Goal: Information Seeking & Learning: Learn about a topic

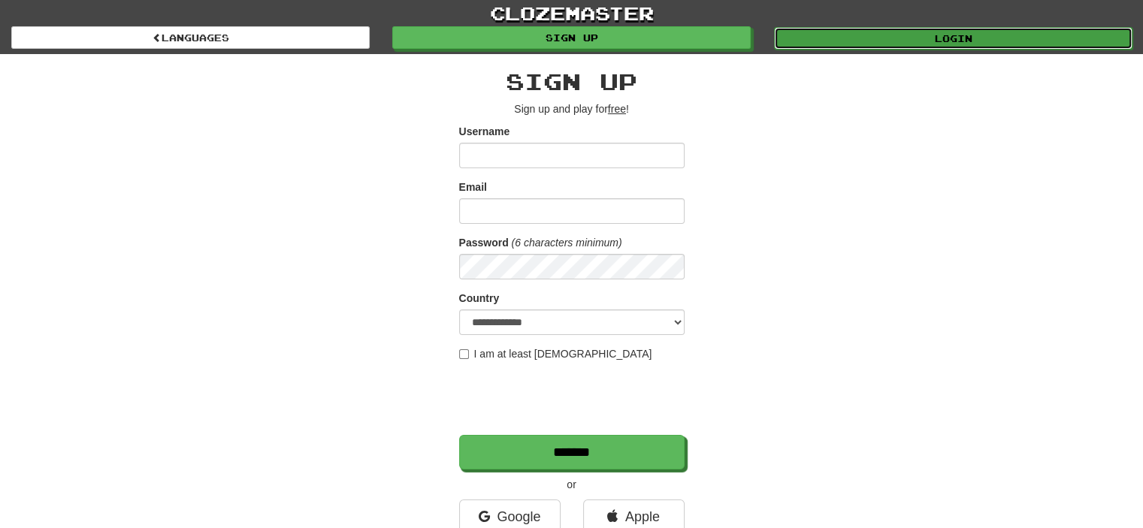
click at [867, 35] on link "Login" at bounding box center [953, 38] width 358 height 23
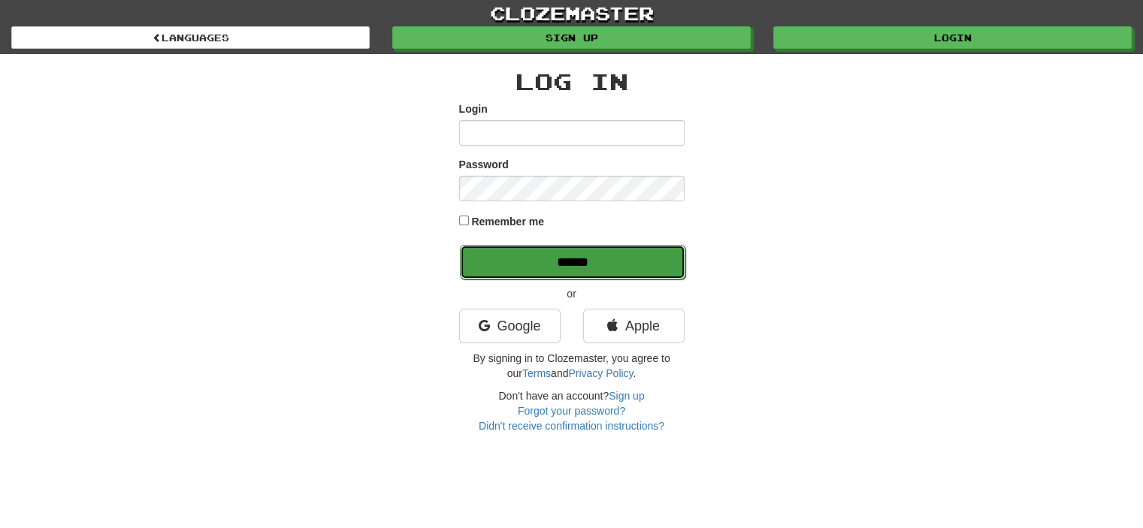
click at [584, 271] on input "******" at bounding box center [572, 262] width 225 height 35
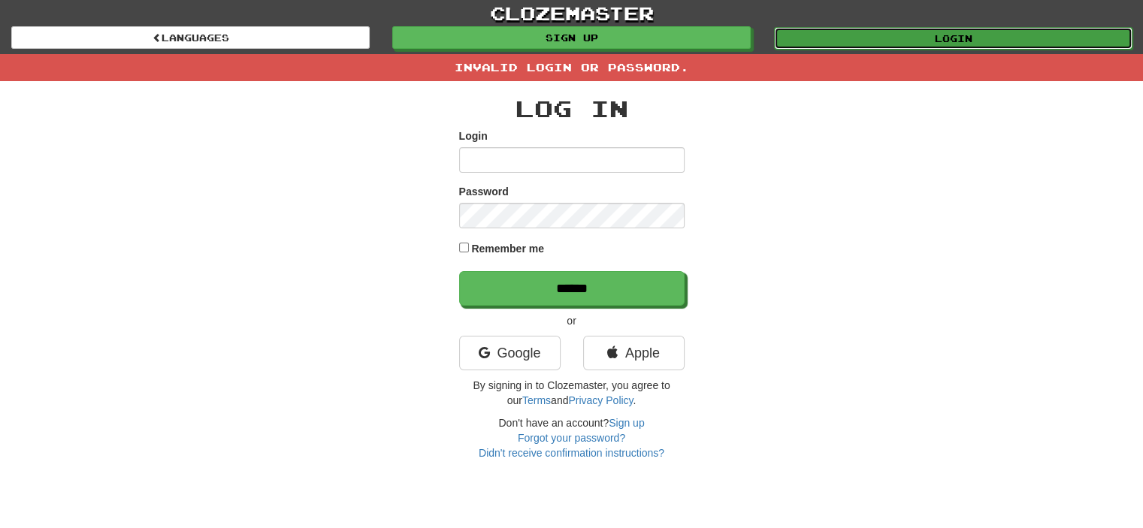
click at [863, 47] on link "Login" at bounding box center [953, 38] width 358 height 23
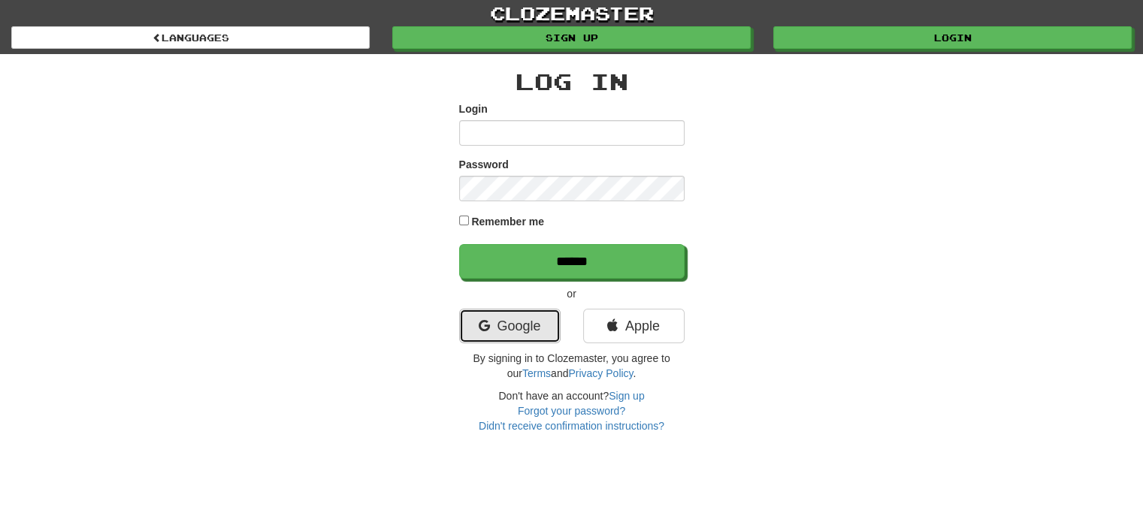
click at [499, 330] on link "Google" at bounding box center [509, 326] width 101 height 35
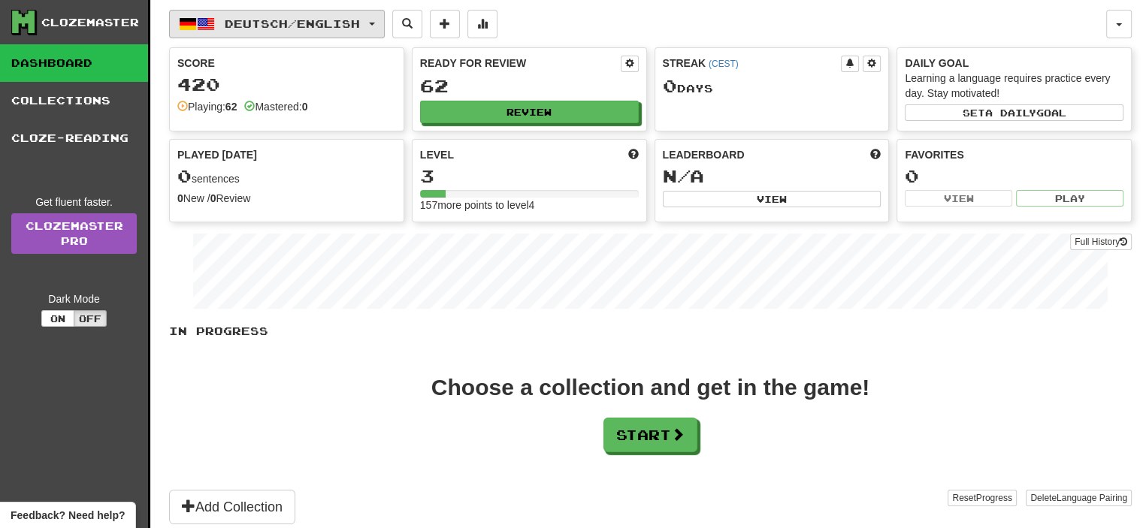
click at [287, 26] on span "Deutsch / English" at bounding box center [292, 23] width 135 height 13
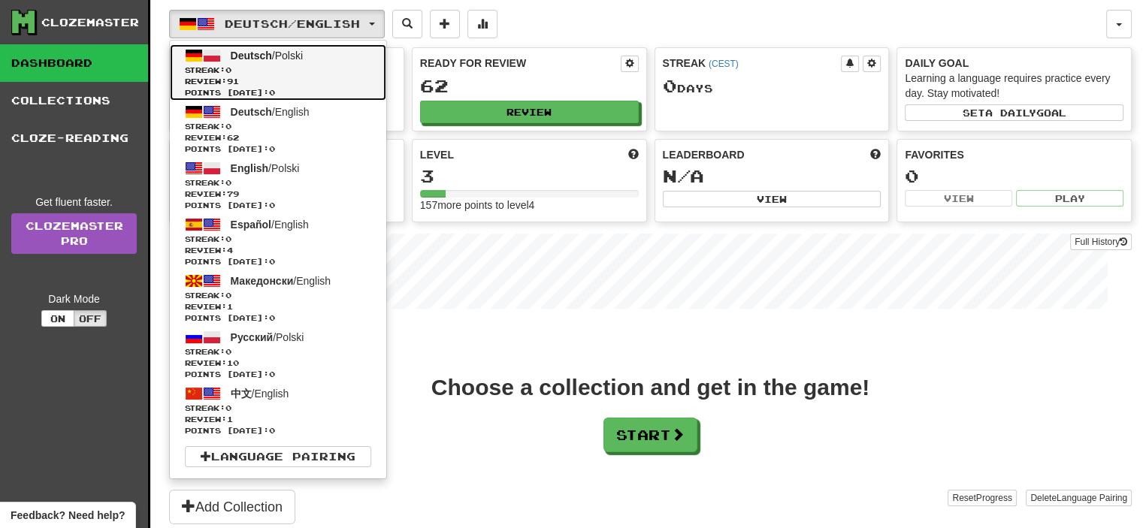
click at [301, 76] on span "Review: 91" at bounding box center [278, 81] width 186 height 11
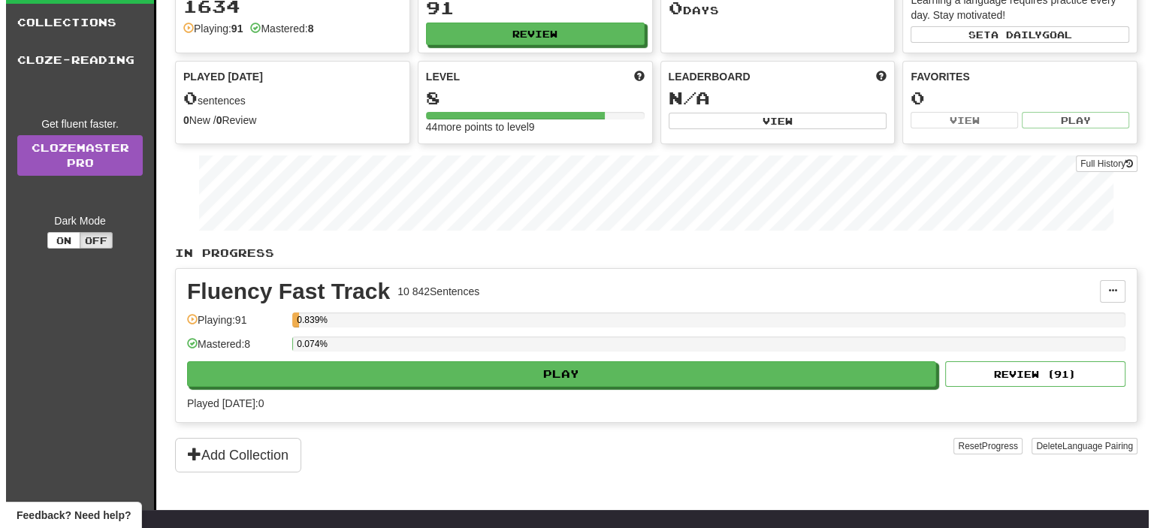
scroll to position [81, 0]
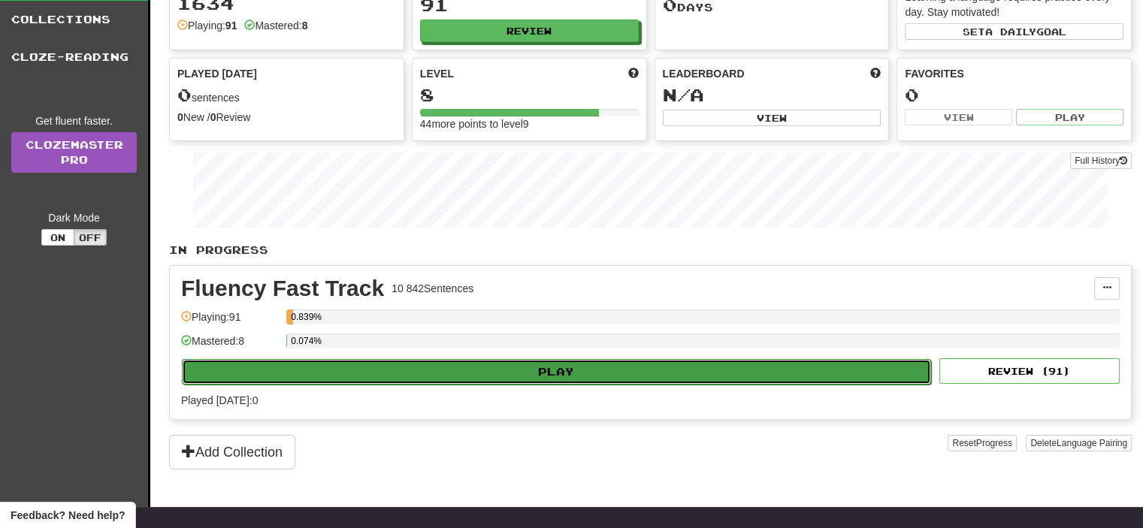
click at [473, 359] on button "Play" at bounding box center [556, 372] width 749 height 26
select select "**"
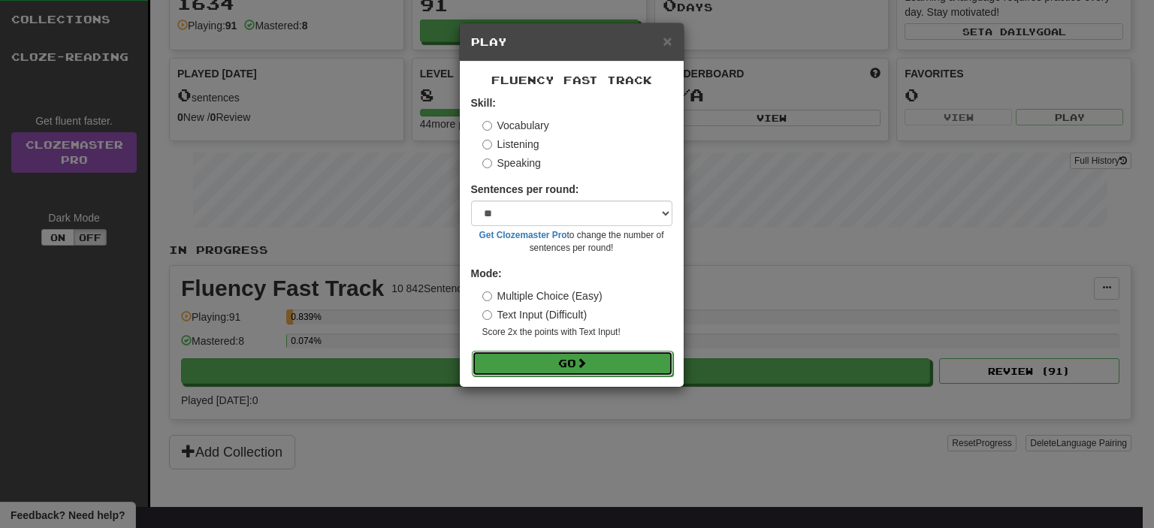
click at [556, 360] on button "Go" at bounding box center [572, 364] width 201 height 26
click at [492, 297] on label "Multiple Choice (Easy)" at bounding box center [543, 296] width 120 height 15
click at [554, 353] on button "Go" at bounding box center [572, 364] width 201 height 26
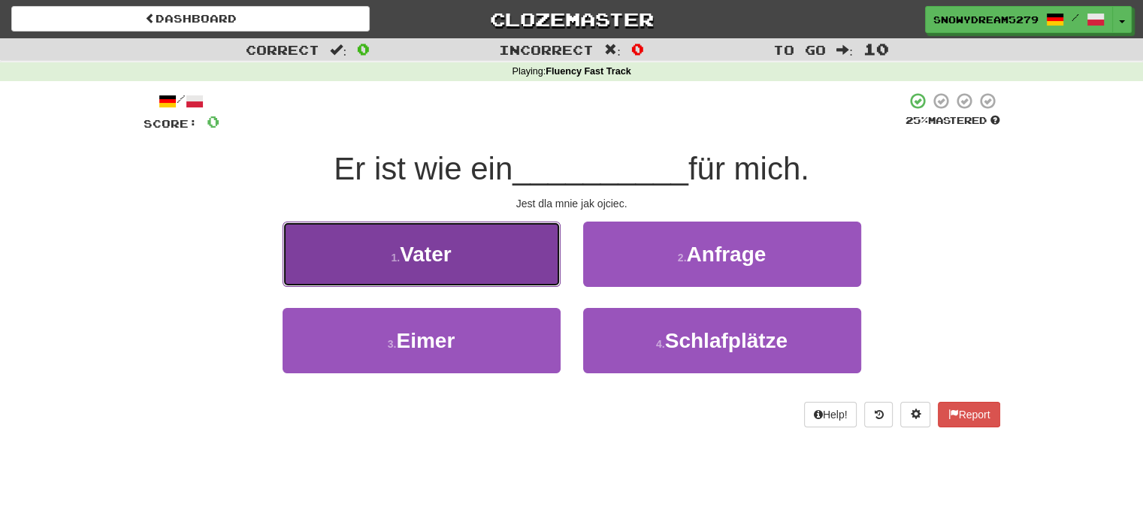
click at [511, 237] on button "1 . Vater" at bounding box center [422, 254] width 278 height 65
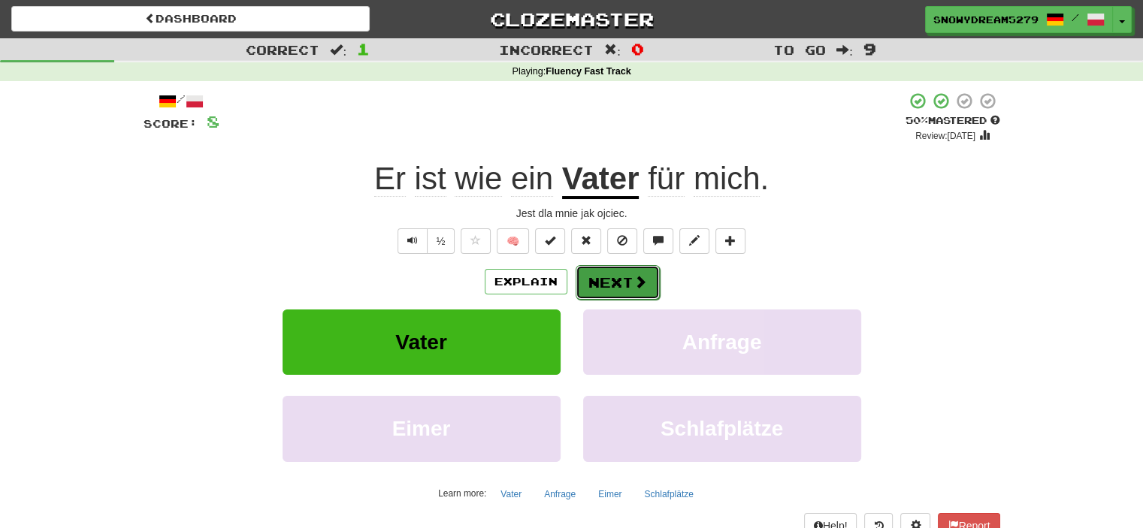
click at [625, 289] on button "Next" at bounding box center [618, 282] width 84 height 35
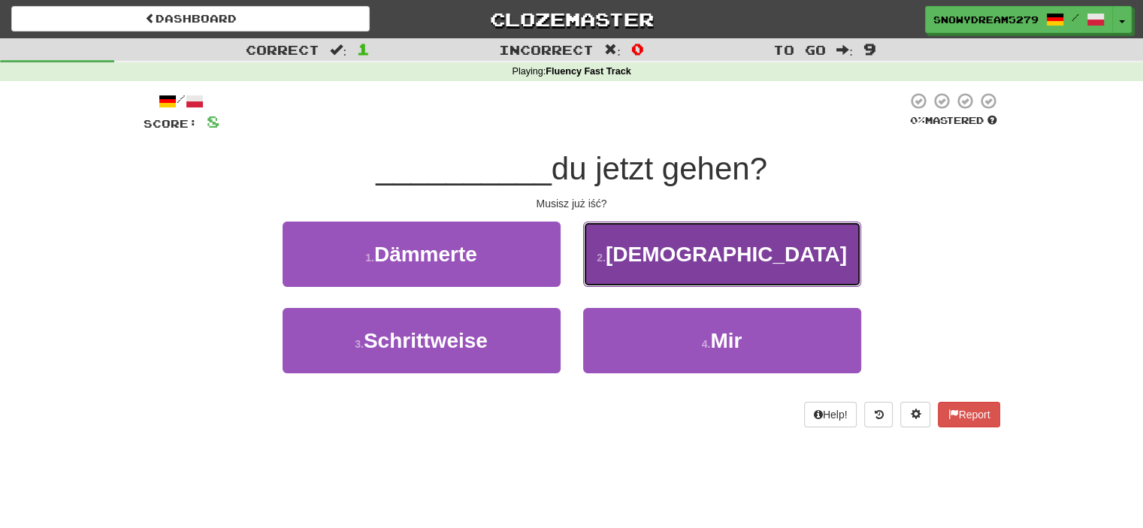
click at [658, 265] on button "2 . Musst" at bounding box center [722, 254] width 278 height 65
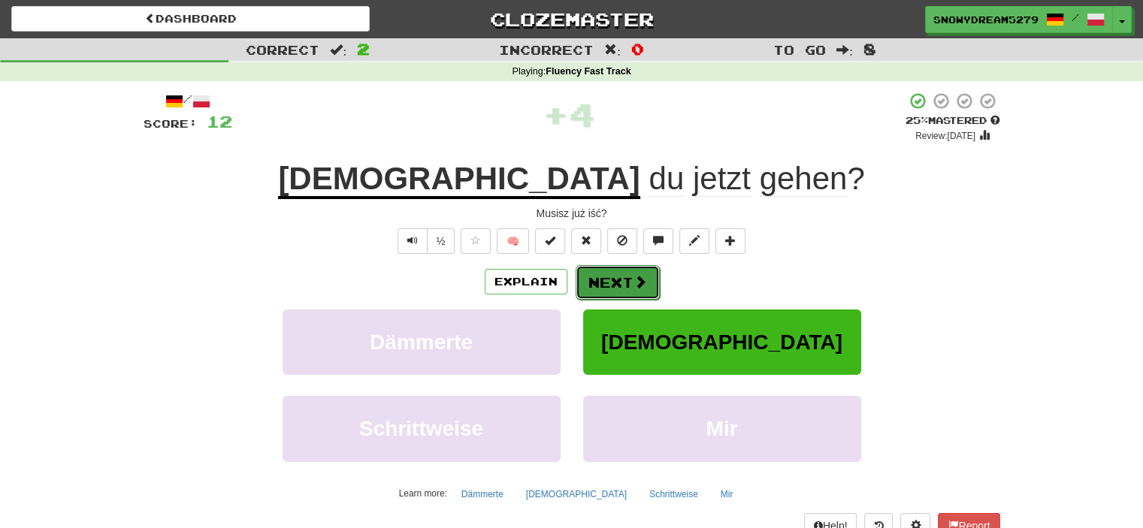
click at [613, 280] on button "Next" at bounding box center [618, 282] width 84 height 35
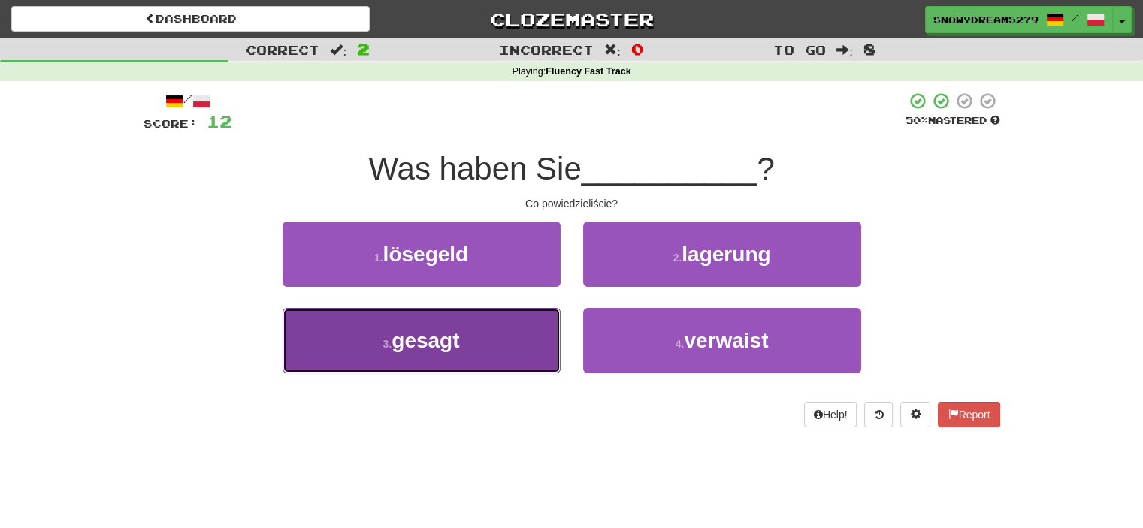
click at [491, 347] on button "3 . gesagt" at bounding box center [422, 340] width 278 height 65
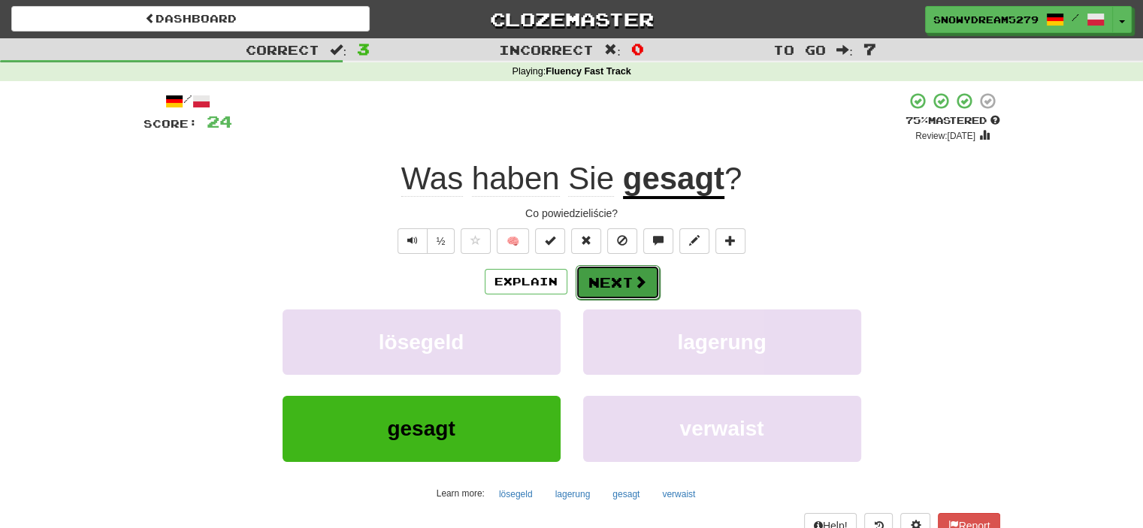
click at [617, 268] on button "Next" at bounding box center [618, 282] width 84 height 35
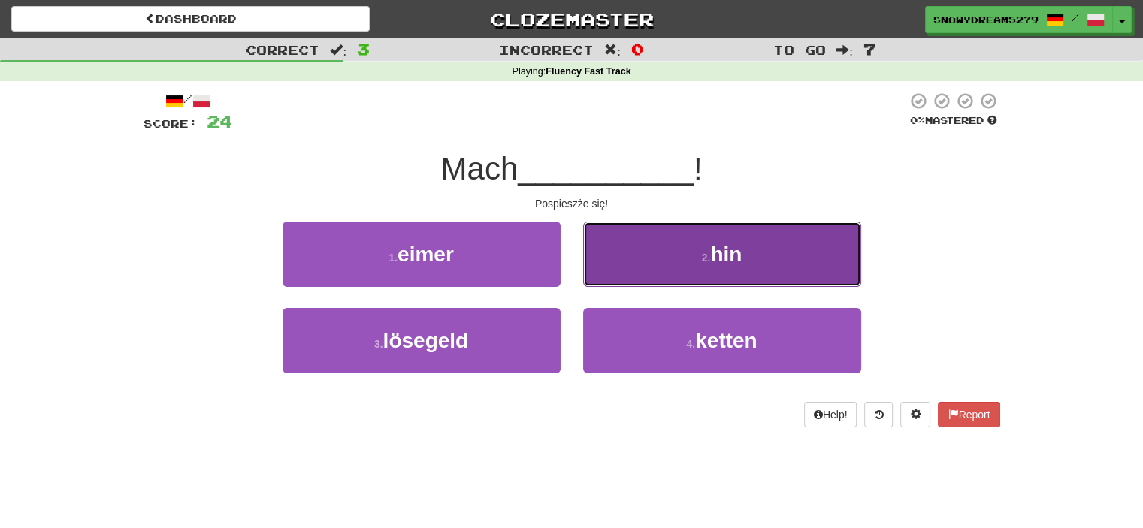
click at [623, 262] on button "2 . hin" at bounding box center [722, 254] width 278 height 65
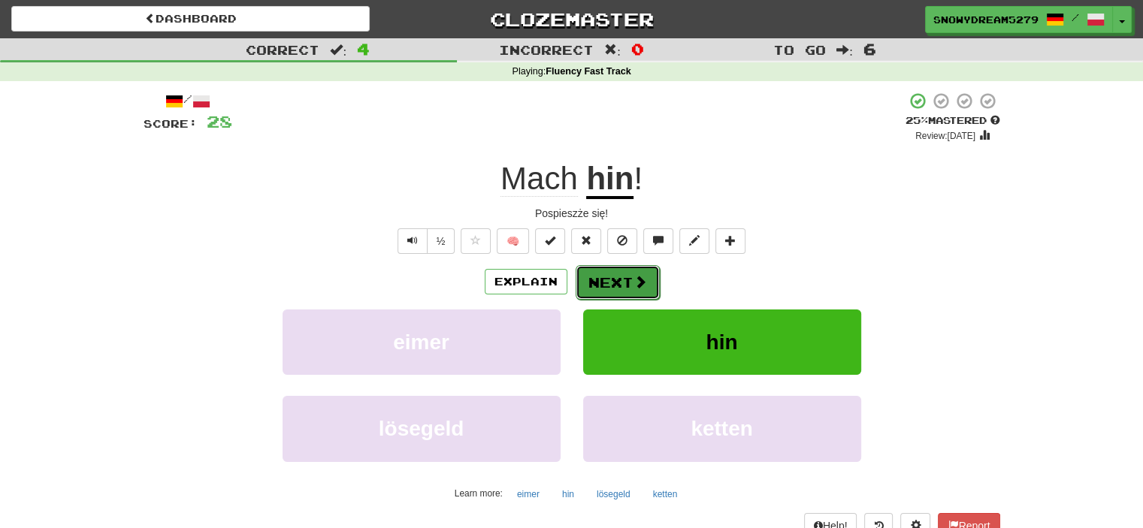
click at [606, 274] on button "Next" at bounding box center [618, 282] width 84 height 35
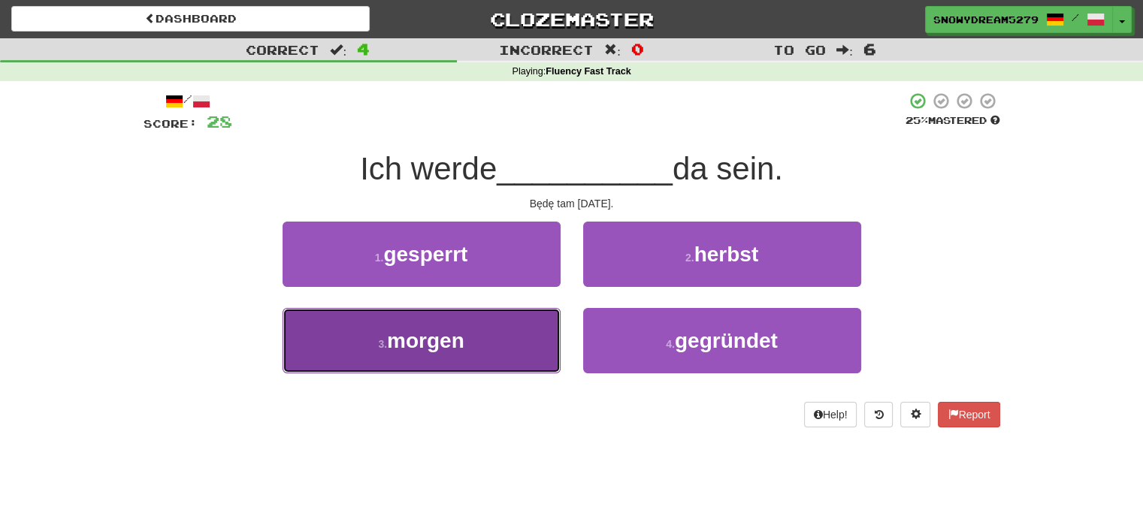
click at [493, 346] on button "3 . morgen" at bounding box center [422, 340] width 278 height 65
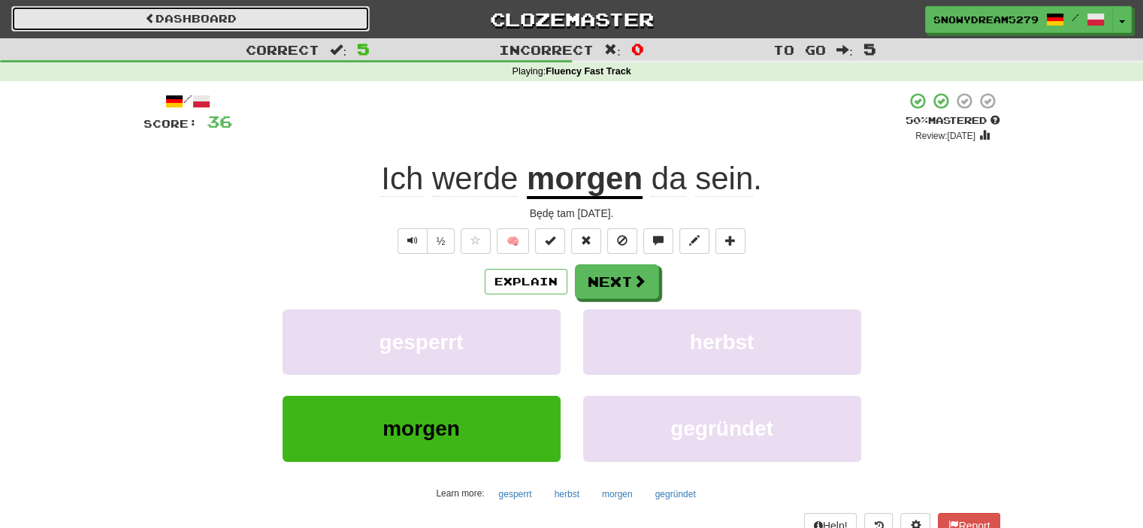
click at [315, 11] on link "Dashboard" at bounding box center [190, 19] width 358 height 26
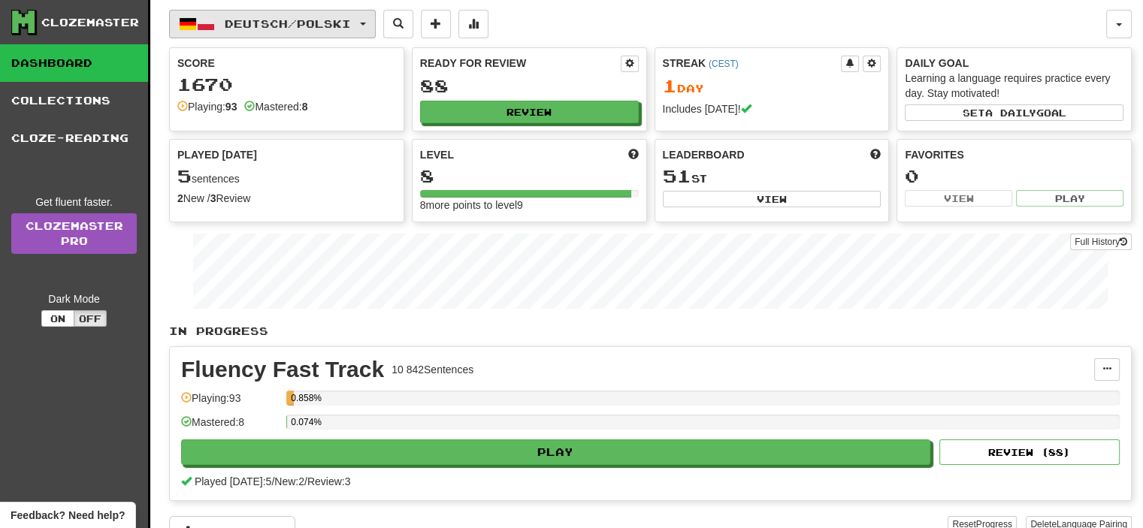
click at [303, 26] on span "Deutsch / Polski" at bounding box center [288, 23] width 126 height 13
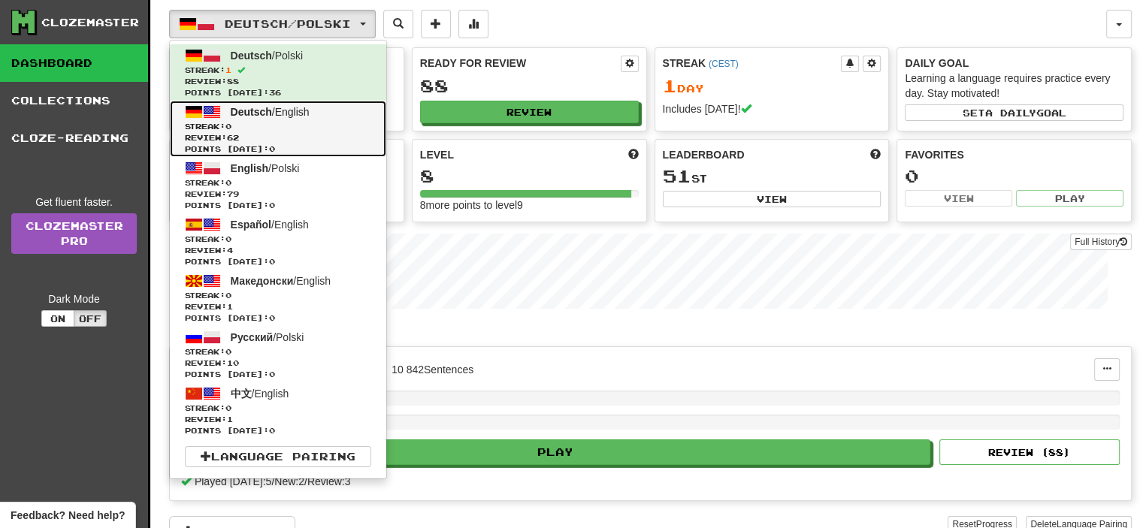
click at [304, 121] on span "Streak: 0" at bounding box center [278, 126] width 186 height 11
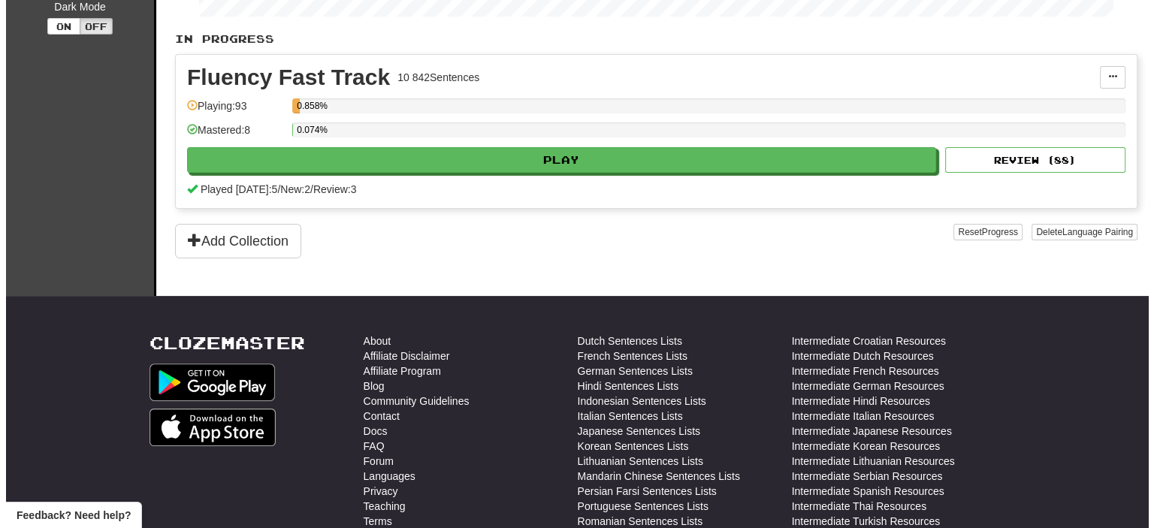
scroll to position [289, 0]
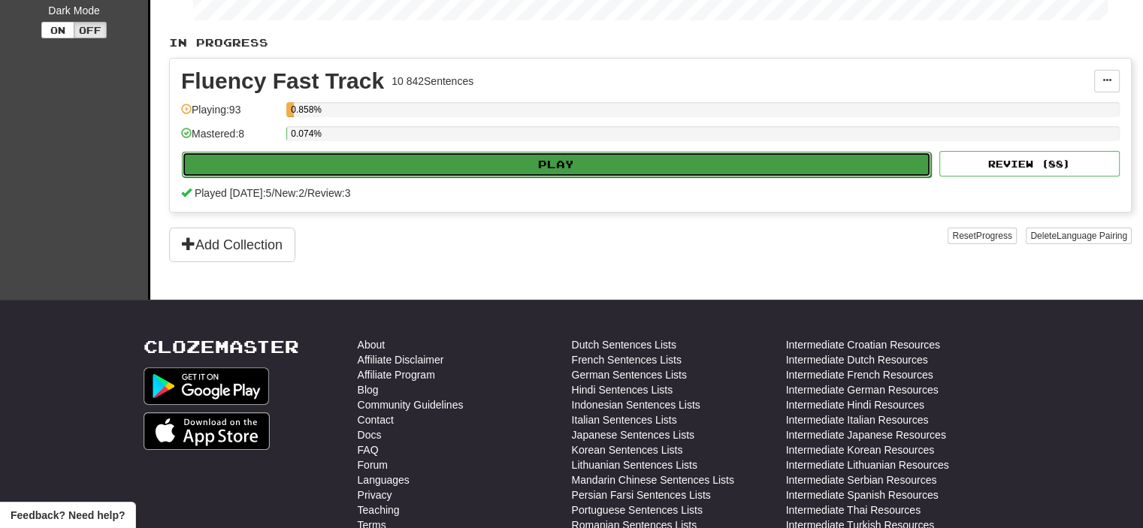
click at [764, 153] on button "Play" at bounding box center [556, 165] width 749 height 26
select select "**"
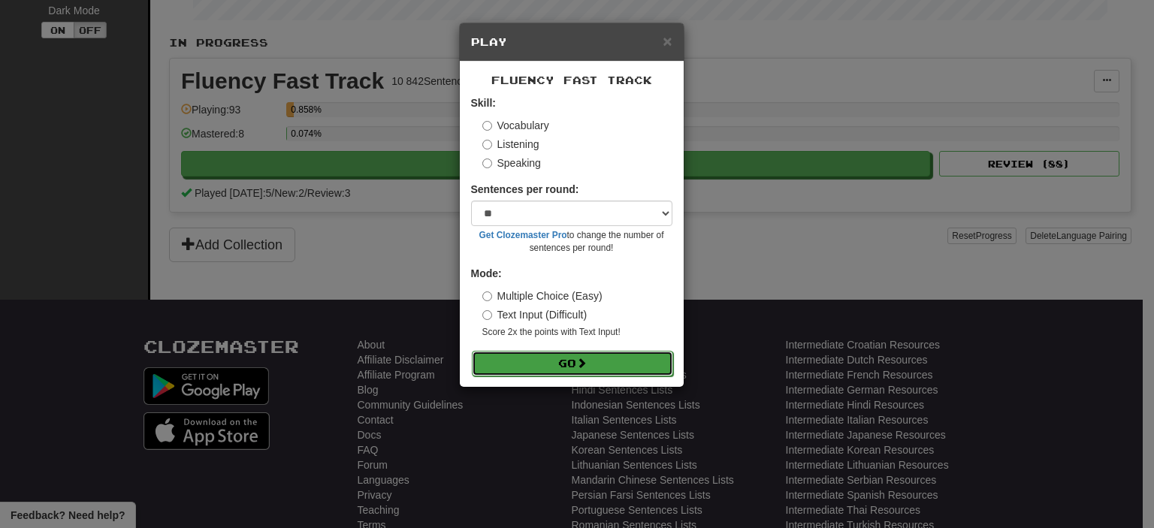
click at [508, 359] on button "Go" at bounding box center [572, 364] width 201 height 26
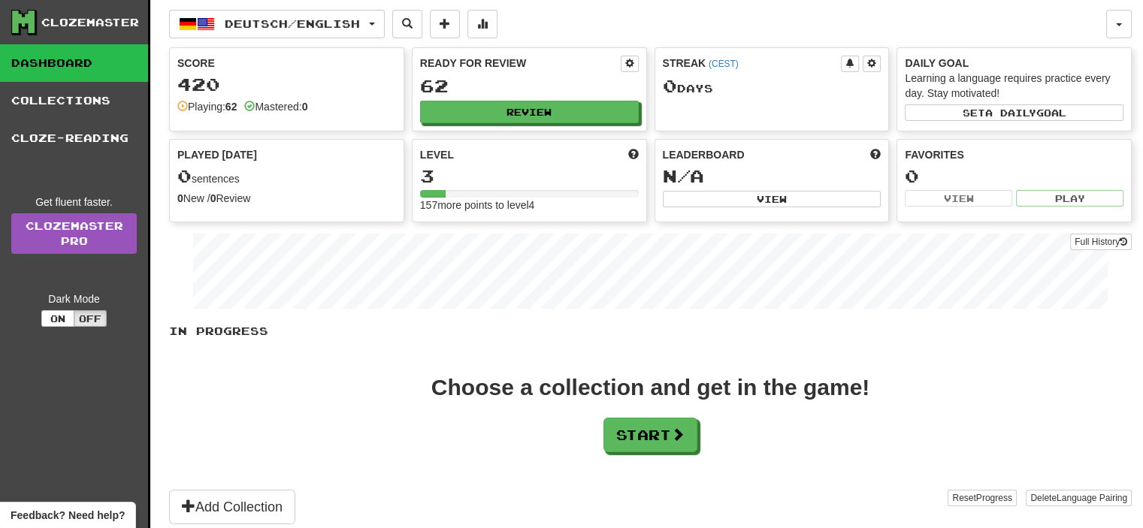
click at [272, 86] on div "420" at bounding box center [286, 84] width 219 height 19
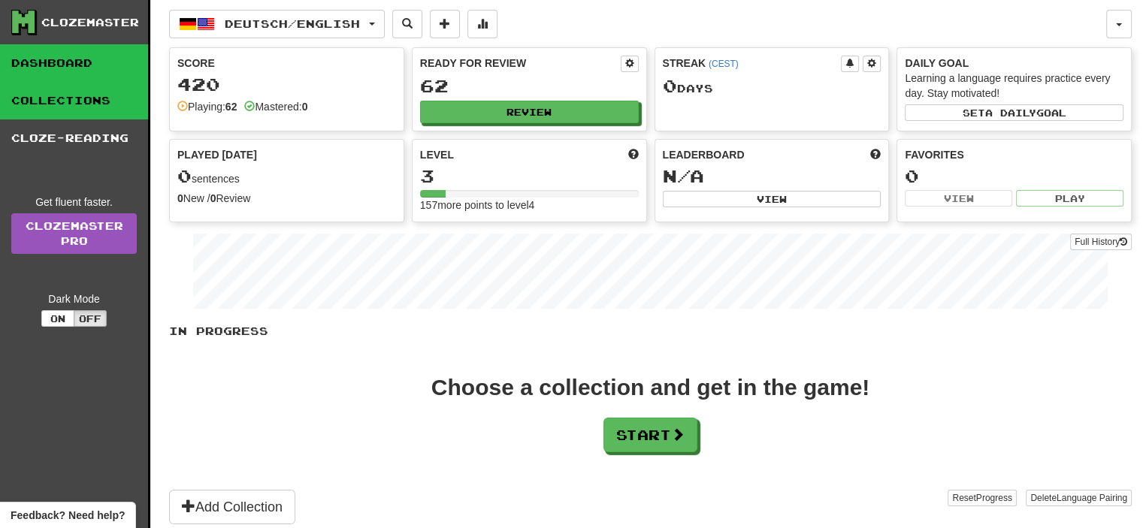
click at [132, 93] on link "Collections" at bounding box center [74, 101] width 148 height 38
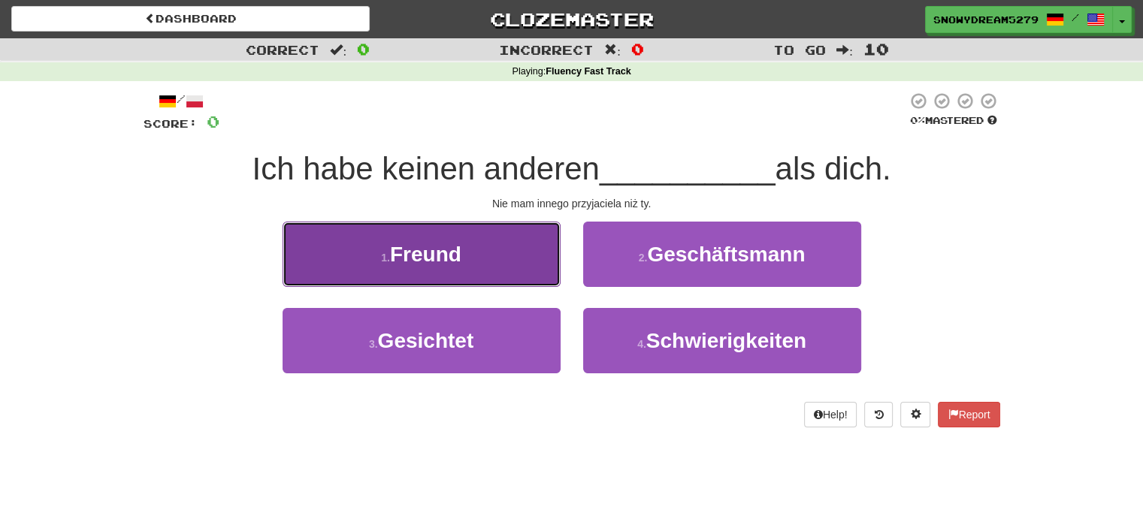
click at [428, 250] on span "Freund" at bounding box center [425, 254] width 71 height 23
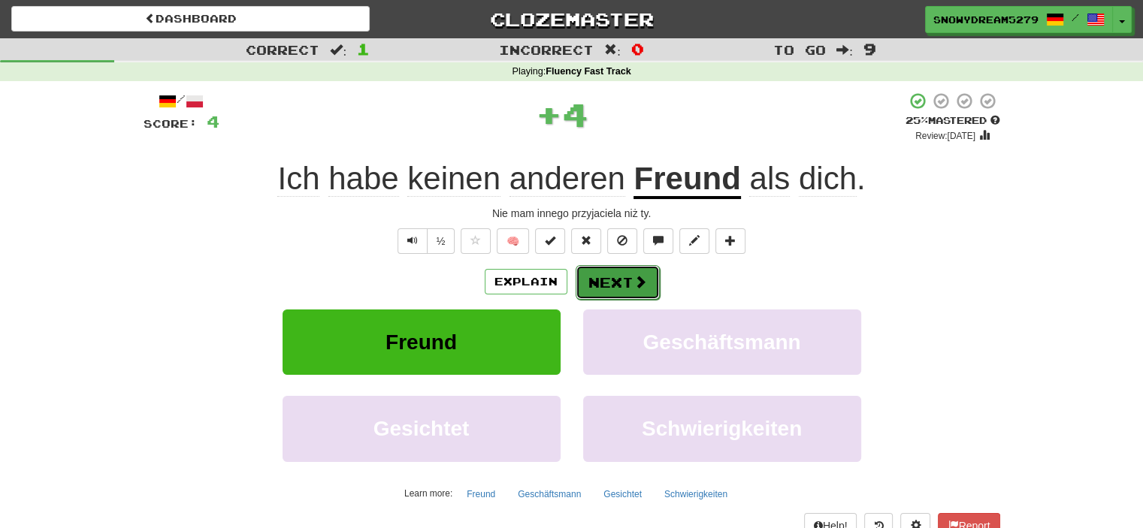
click at [621, 276] on button "Next" at bounding box center [618, 282] width 84 height 35
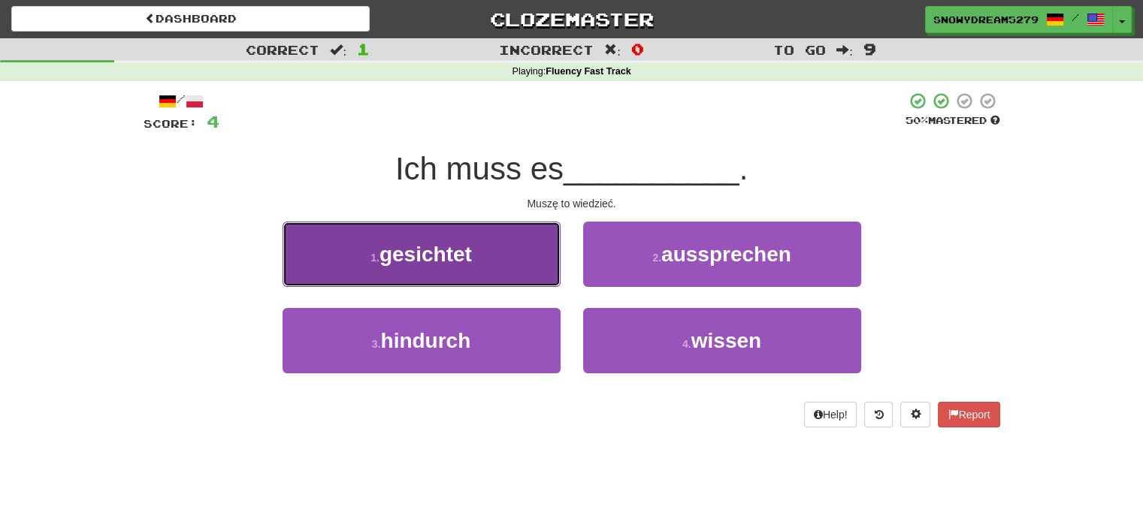
click at [538, 271] on button "1 . gesichtet" at bounding box center [422, 254] width 278 height 65
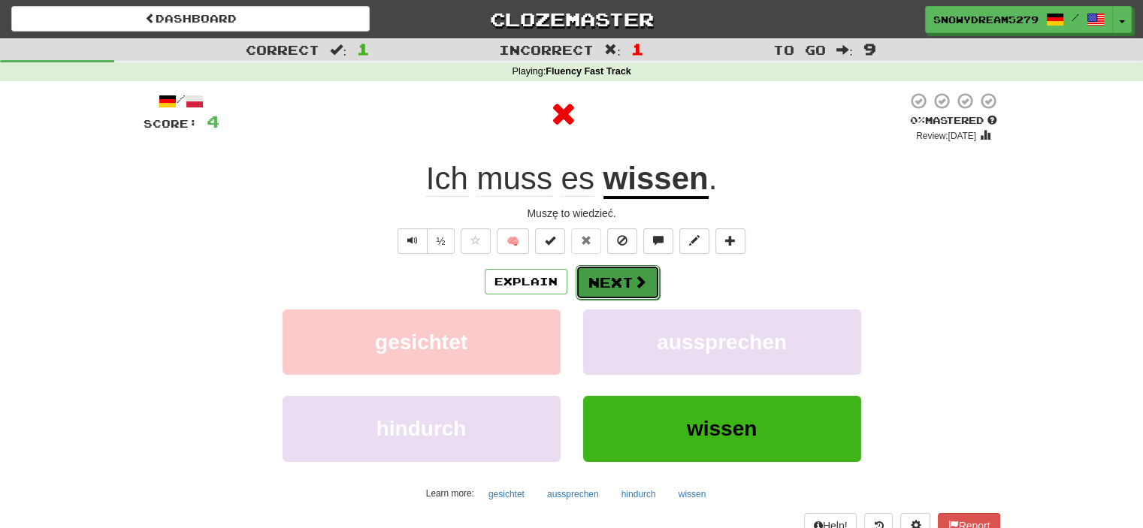
click at [627, 280] on button "Next" at bounding box center [618, 282] width 84 height 35
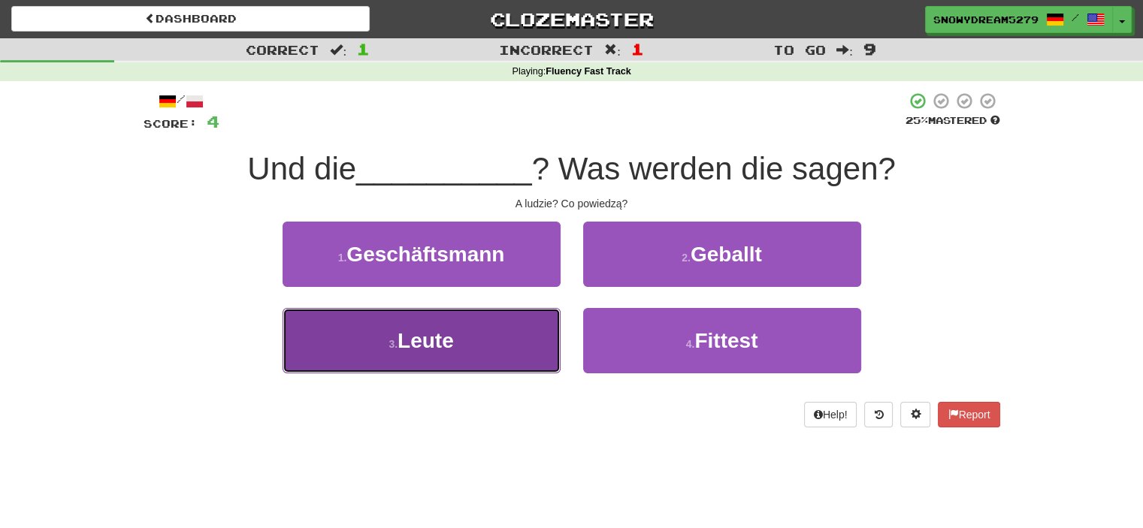
click at [468, 354] on button "3 . Leute" at bounding box center [422, 340] width 278 height 65
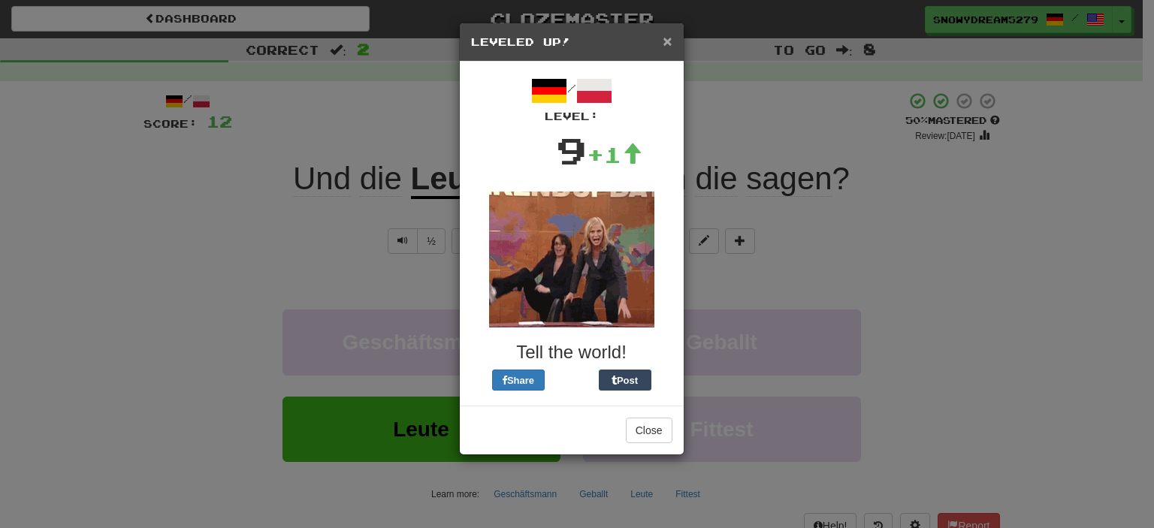
click at [670, 45] on span "×" at bounding box center [667, 40] width 9 height 17
